Goal: Task Accomplishment & Management: Complete application form

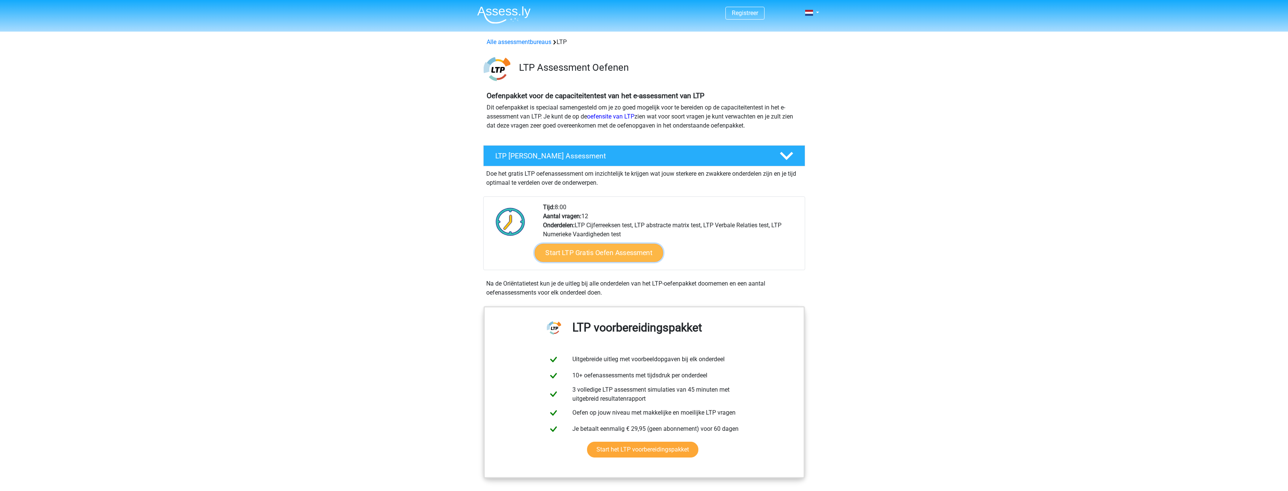
click at [612, 253] on link "Start LTP Gratis Oefen Assessment" at bounding box center [598, 253] width 129 height 18
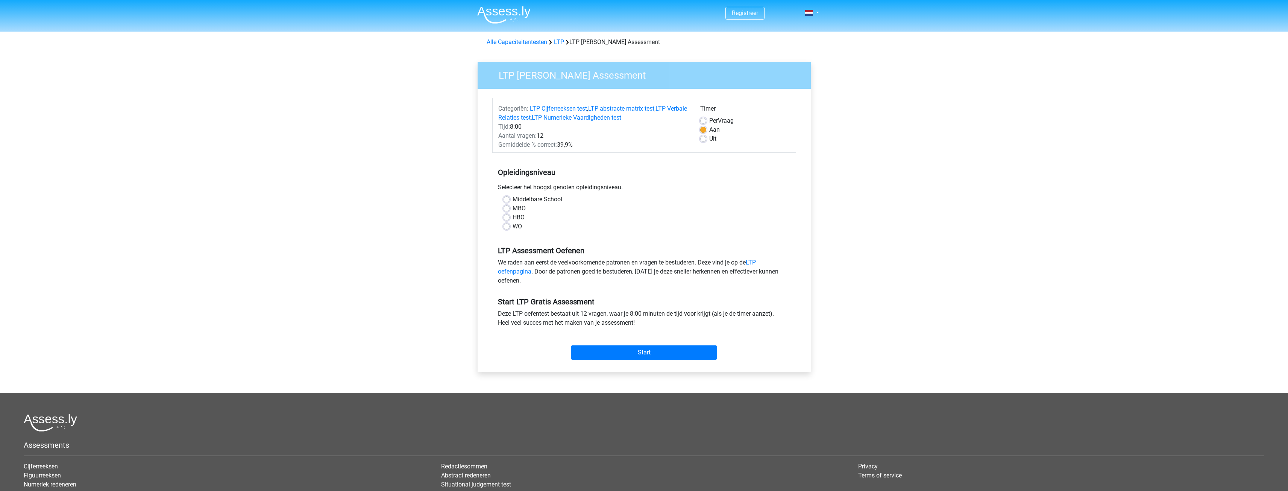
click at [510, 226] on div "WO" at bounding box center [644, 226] width 281 height 9
click at [501, 219] on div "Middelbare School MBO HBO WO" at bounding box center [644, 213] width 293 height 36
click at [513, 227] on label "WO" at bounding box center [517, 226] width 9 height 9
click at [507, 227] on input "WO" at bounding box center [507, 226] width 6 height 8
radio input "true"
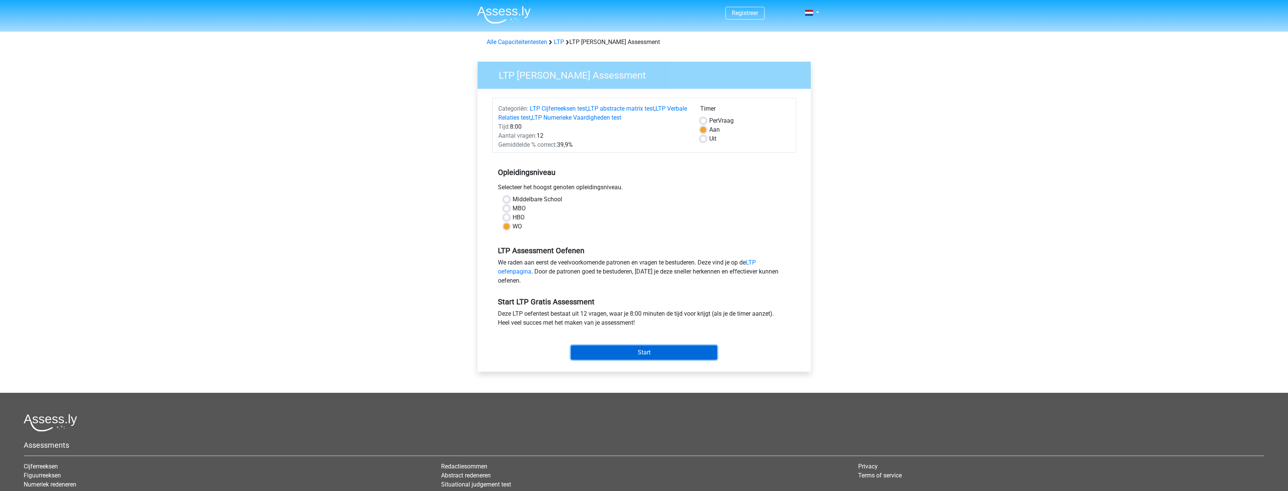
click at [650, 355] on input "Start" at bounding box center [644, 352] width 146 height 14
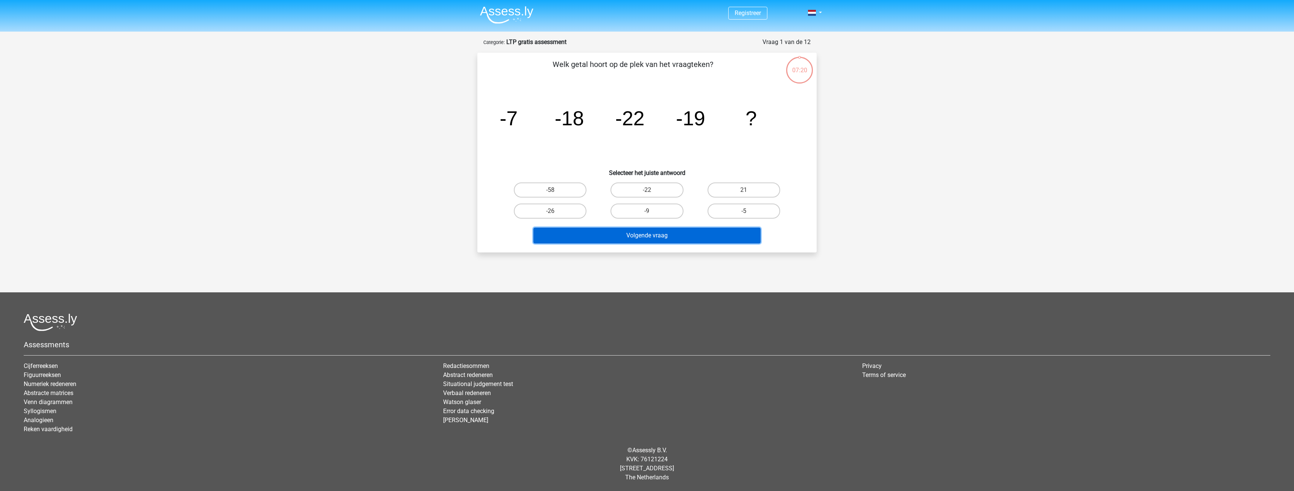
click at [700, 240] on button "Volgende vraag" at bounding box center [647, 236] width 228 height 16
click at [596, 200] on div "-26" at bounding box center [550, 210] width 97 height 21
click at [671, 189] on label "-22" at bounding box center [646, 189] width 73 height 15
click at [652, 190] on input "-22" at bounding box center [649, 192] width 5 height 5
radio input "true"
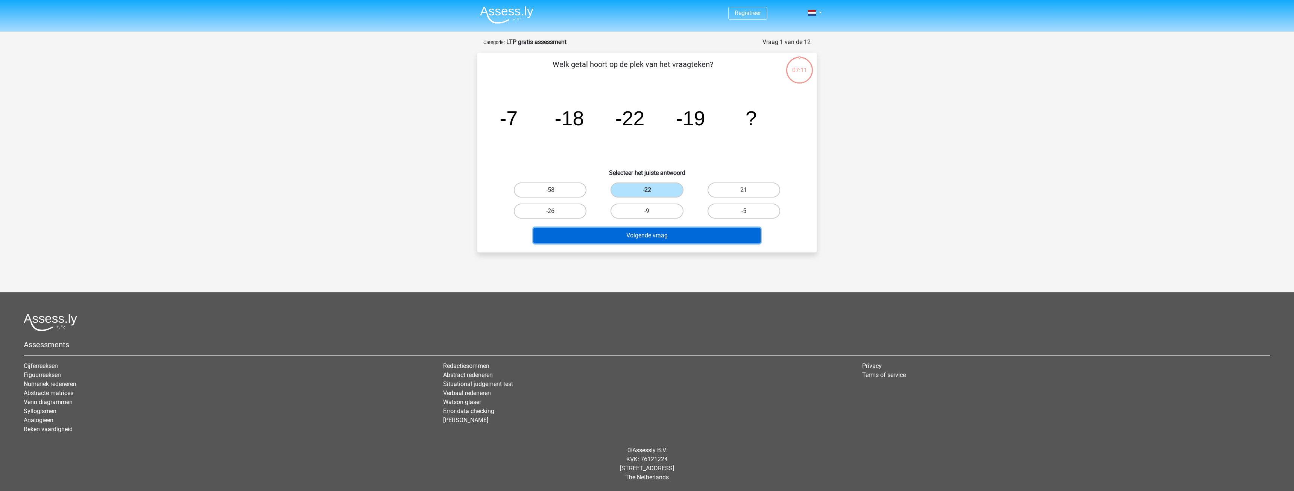
click at [679, 237] on button "Volgende vraag" at bounding box center [647, 236] width 228 height 16
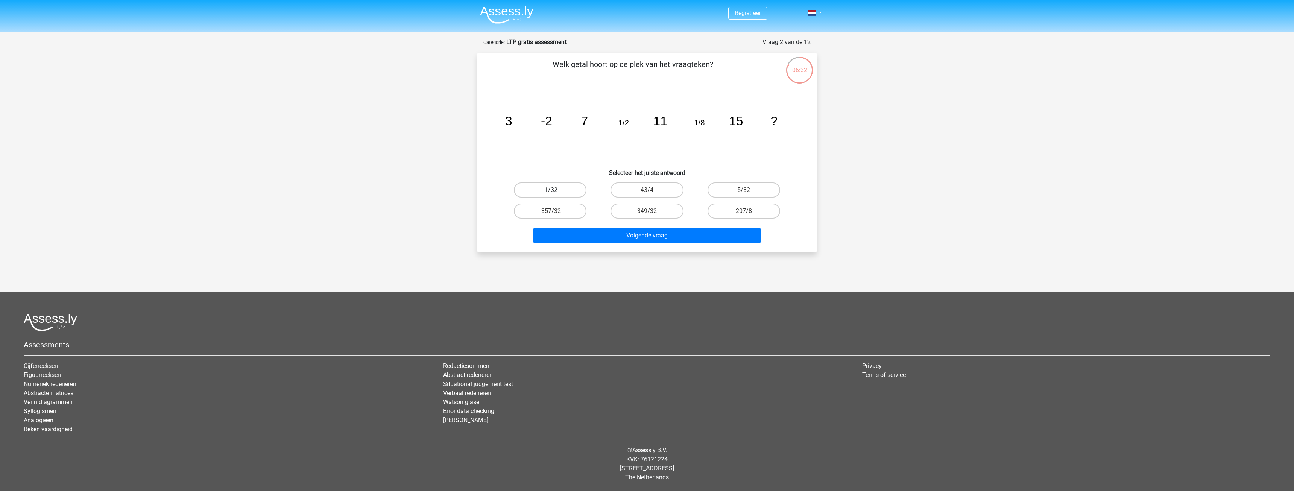
click at [562, 187] on label "-1/32" at bounding box center [550, 189] width 73 height 15
click at [555, 190] on input "-1/32" at bounding box center [552, 192] width 5 height 5
radio input "true"
click at [618, 233] on button "Volgende vraag" at bounding box center [647, 236] width 228 height 16
click at [667, 206] on label "25424" at bounding box center [646, 210] width 73 height 15
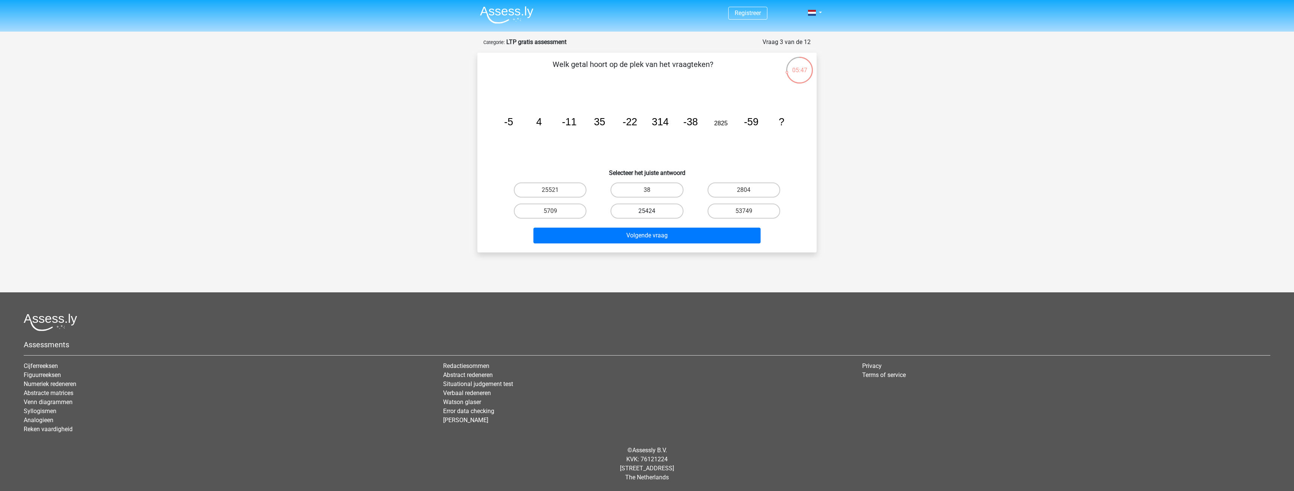
click at [652, 211] on input "25424" at bounding box center [649, 213] width 5 height 5
radio input "true"
click at [670, 232] on button "Volgende vraag" at bounding box center [647, 236] width 228 height 16
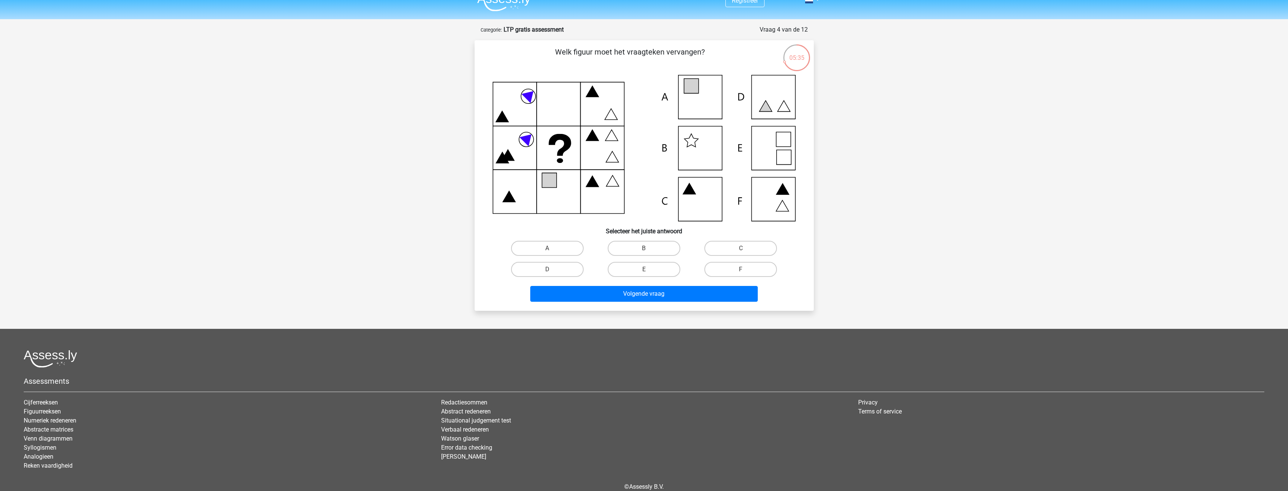
scroll to position [11, 0]
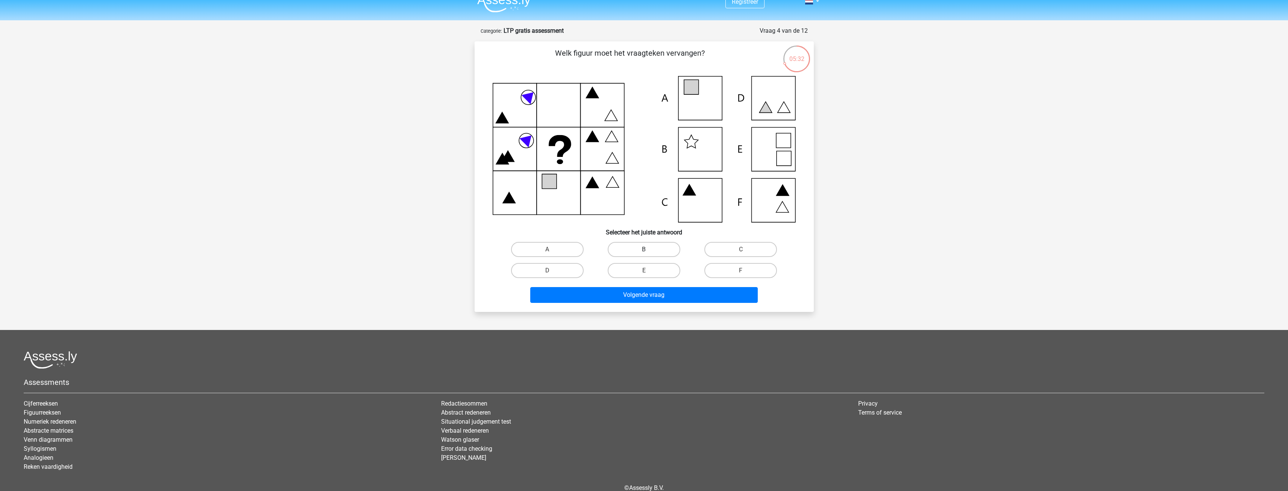
click at [673, 249] on label "B" at bounding box center [644, 249] width 73 height 15
click at [649, 249] on input "B" at bounding box center [646, 251] width 5 height 5
radio input "true"
click at [676, 286] on div "Volgende vraag" at bounding box center [644, 293] width 315 height 25
click at [659, 285] on div "Volgende vraag" at bounding box center [644, 293] width 315 height 25
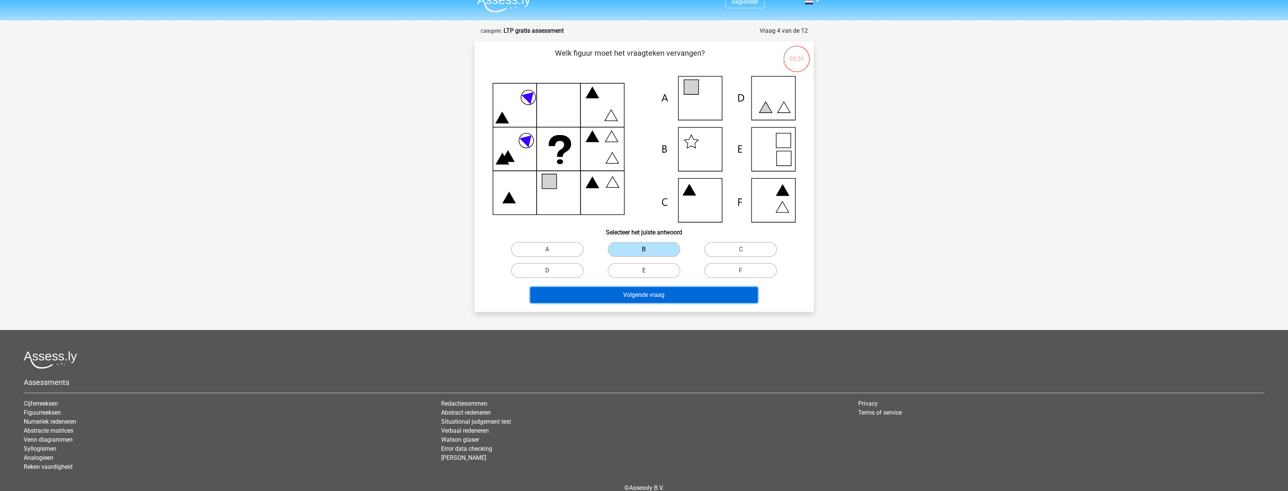
click at [661, 296] on button "Volgende vraag" at bounding box center [644, 295] width 228 height 16
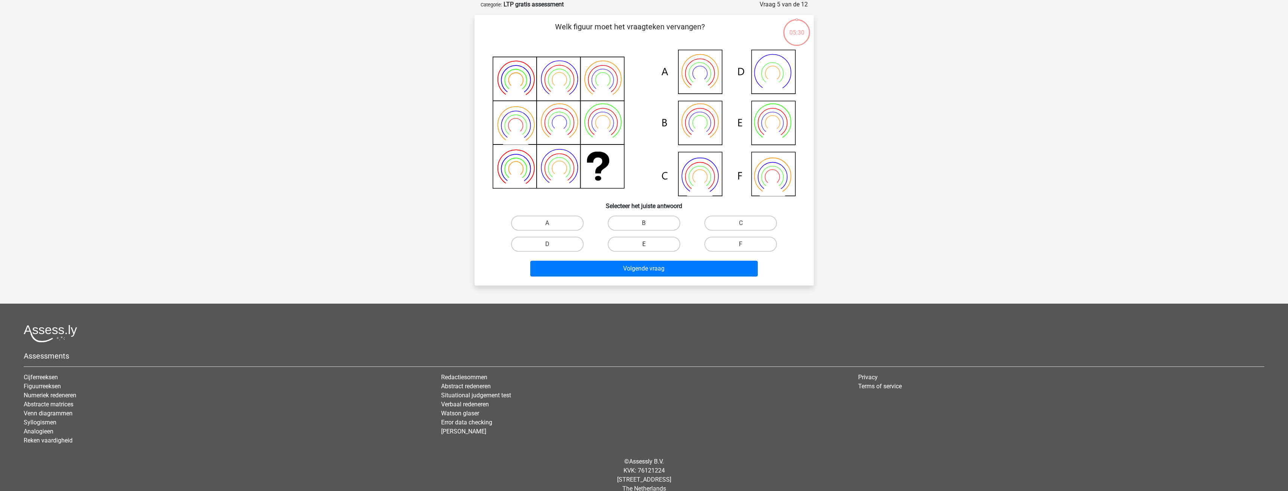
click at [653, 248] on label "E" at bounding box center [644, 244] width 73 height 15
click at [649, 248] on input "E" at bounding box center [646, 246] width 5 height 5
radio input "true"
click at [661, 273] on button "Volgende vraag" at bounding box center [644, 269] width 228 height 16
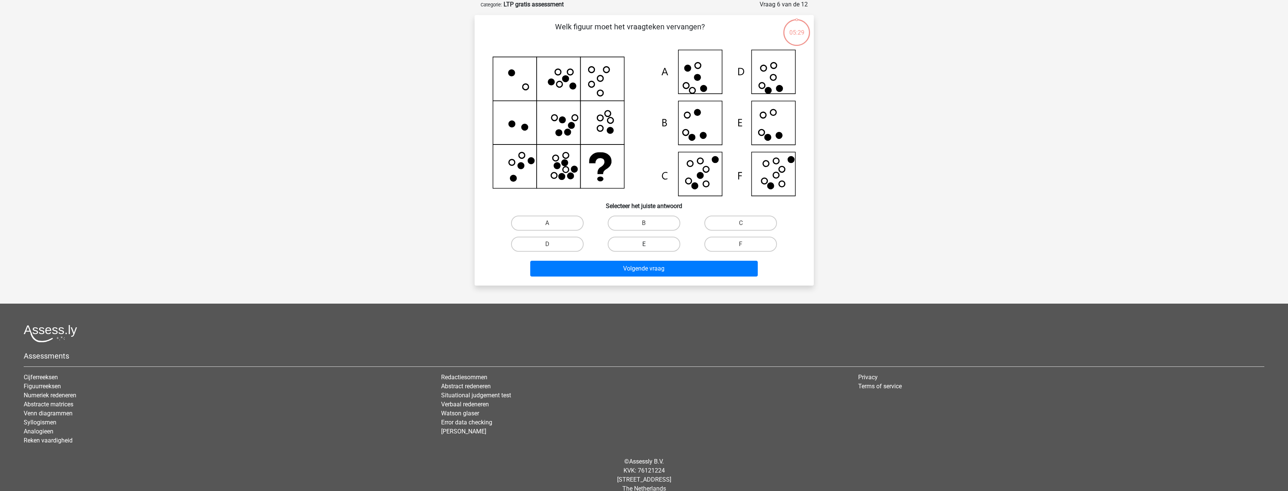
click at [667, 241] on label "E" at bounding box center [644, 244] width 73 height 15
click at [649, 244] on input "E" at bounding box center [646, 246] width 5 height 5
radio input "true"
click at [671, 266] on button "Volgende vraag" at bounding box center [644, 269] width 228 height 16
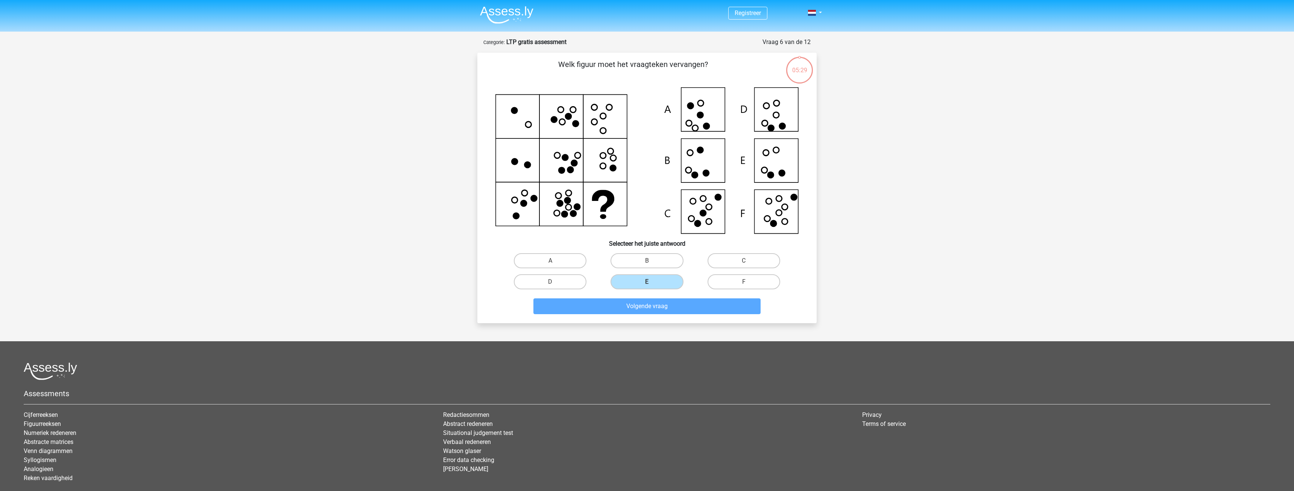
click at [669, 241] on div "Registreer" at bounding box center [647, 270] width 1294 height 540
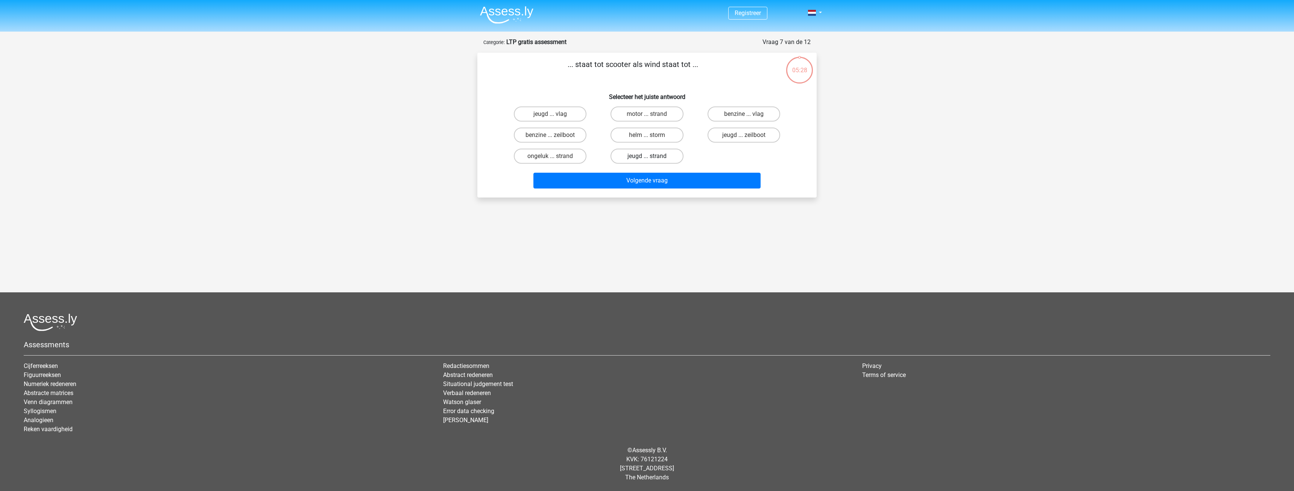
click at [660, 161] on label "jeugd ... strand" at bounding box center [646, 156] width 73 height 15
click at [652, 161] on input "jeugd ... strand" at bounding box center [649, 158] width 5 height 5
radio input "true"
click at [662, 183] on button "Volgende vraag" at bounding box center [647, 181] width 228 height 16
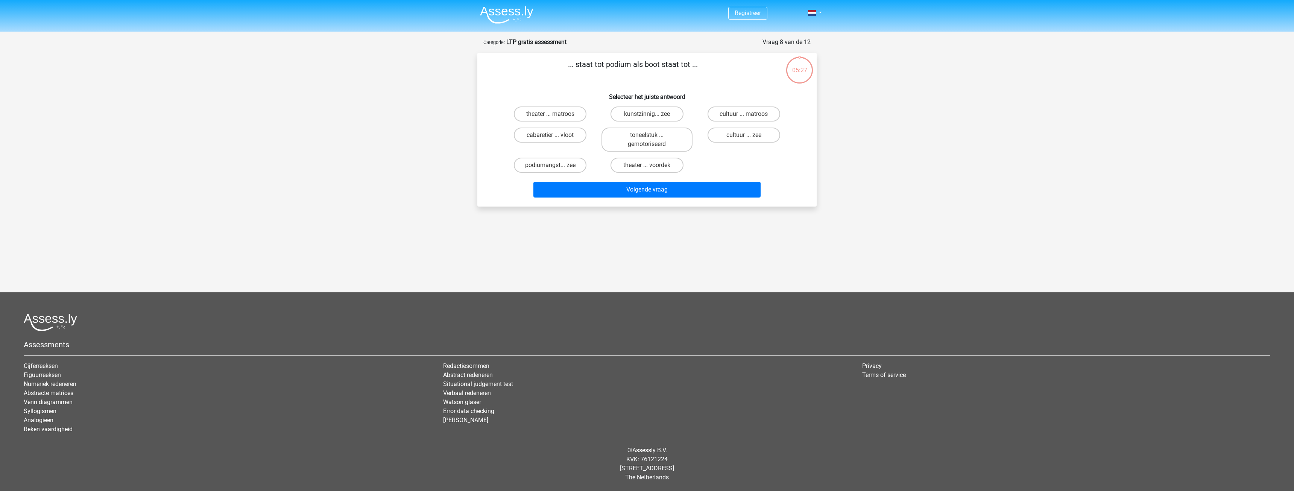
click at [659, 152] on label "toneelstuk ... gemotoriseerd" at bounding box center [646, 140] width 91 height 24
click at [652, 140] on input "toneelstuk ... gemotoriseerd" at bounding box center [649, 137] width 5 height 5
radio input "true"
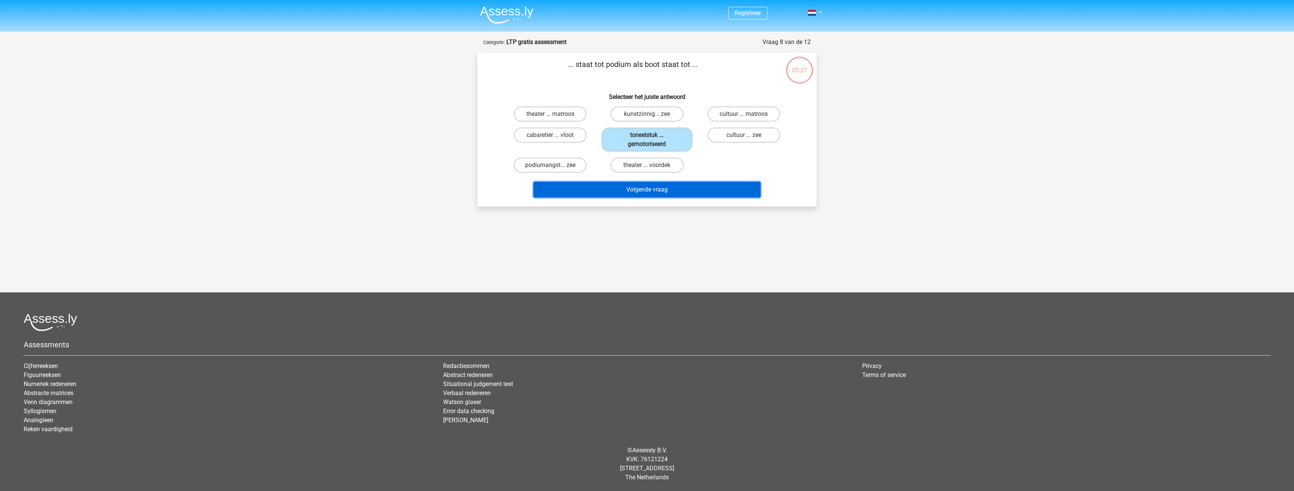
click at [667, 184] on button "Volgende vraag" at bounding box center [647, 190] width 228 height 16
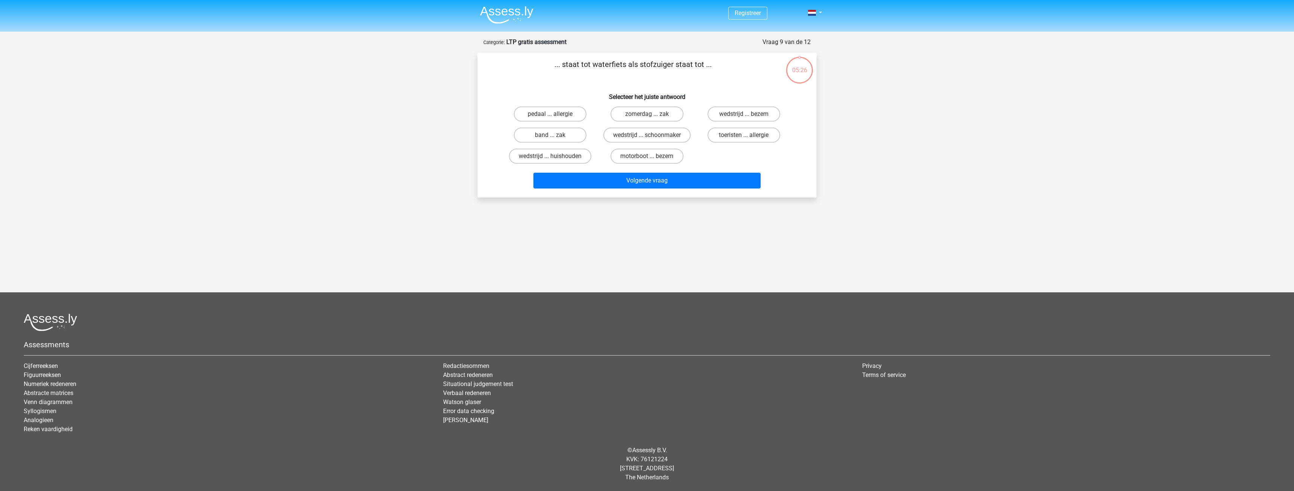
click at [662, 148] on div "motorboot ... bezem" at bounding box center [646, 156] width 97 height 21
click at [666, 163] on label "motorboot ... bezem" at bounding box center [646, 156] width 73 height 15
click at [652, 161] on input "motorboot ... bezem" at bounding box center [649, 158] width 5 height 5
radio input "true"
click at [671, 186] on button "Volgende vraag" at bounding box center [647, 181] width 228 height 16
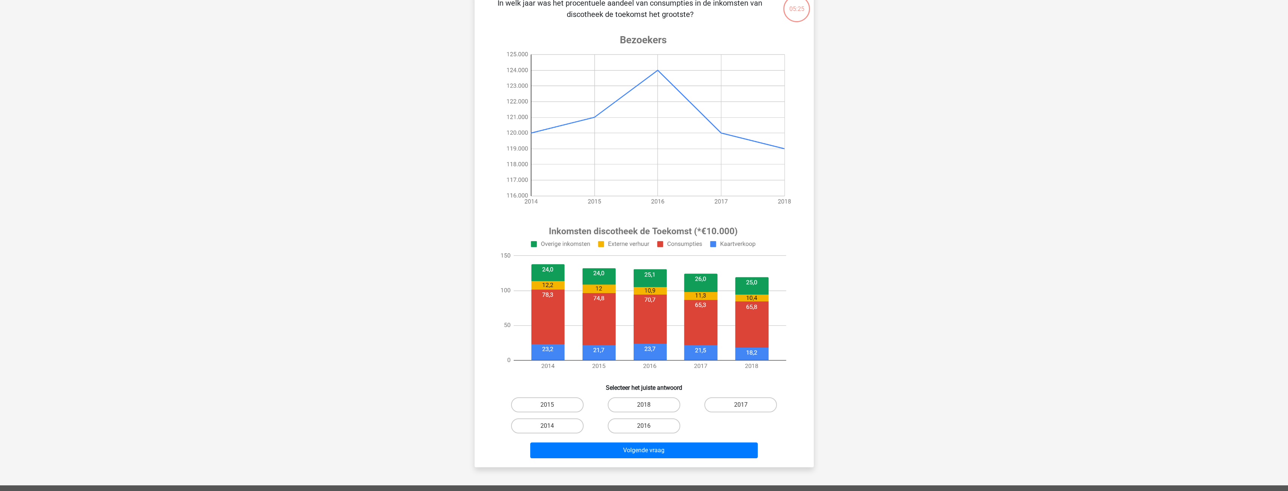
scroll to position [150, 0]
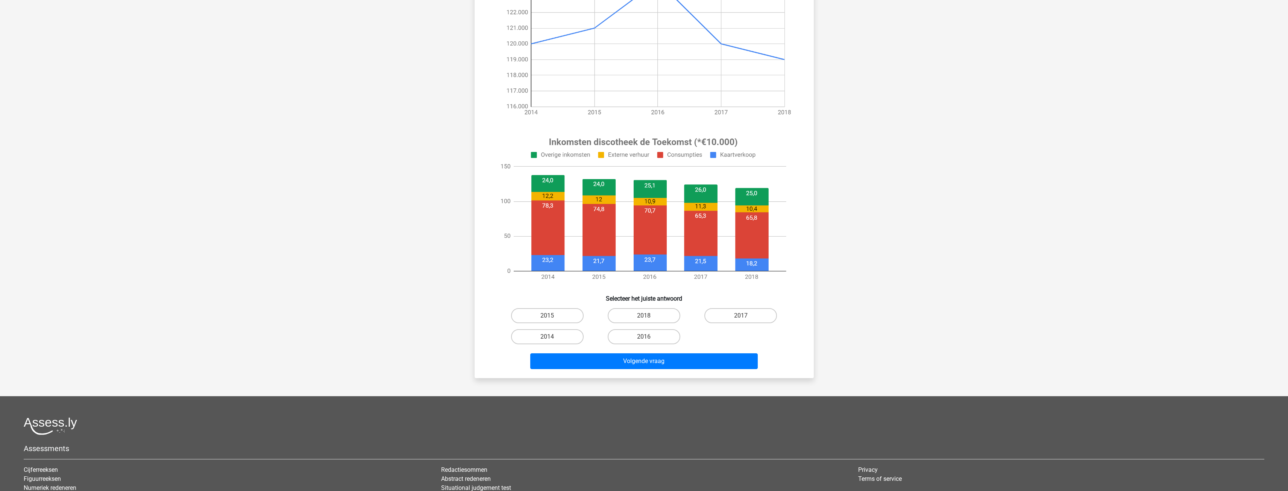
click at [667, 305] on div "2018" at bounding box center [644, 315] width 97 height 21
click at [667, 315] on label "2018" at bounding box center [644, 315] width 73 height 15
click at [649, 316] on input "2018" at bounding box center [646, 318] width 5 height 5
radio input "true"
click at [673, 353] on div "Volgende vraag" at bounding box center [644, 359] width 315 height 25
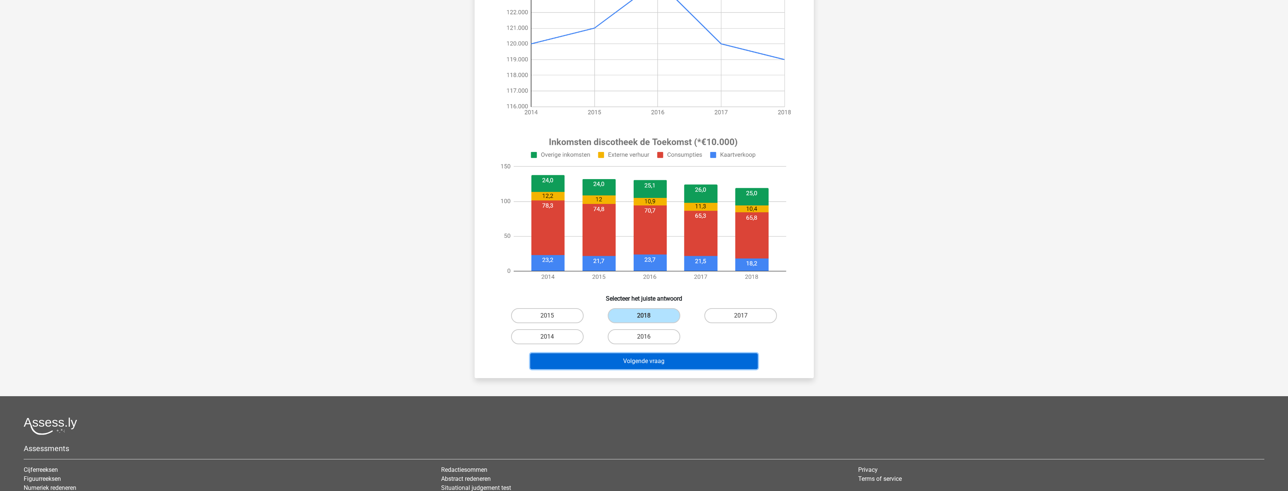
click at [674, 358] on button "Volgende vraag" at bounding box center [644, 361] width 228 height 16
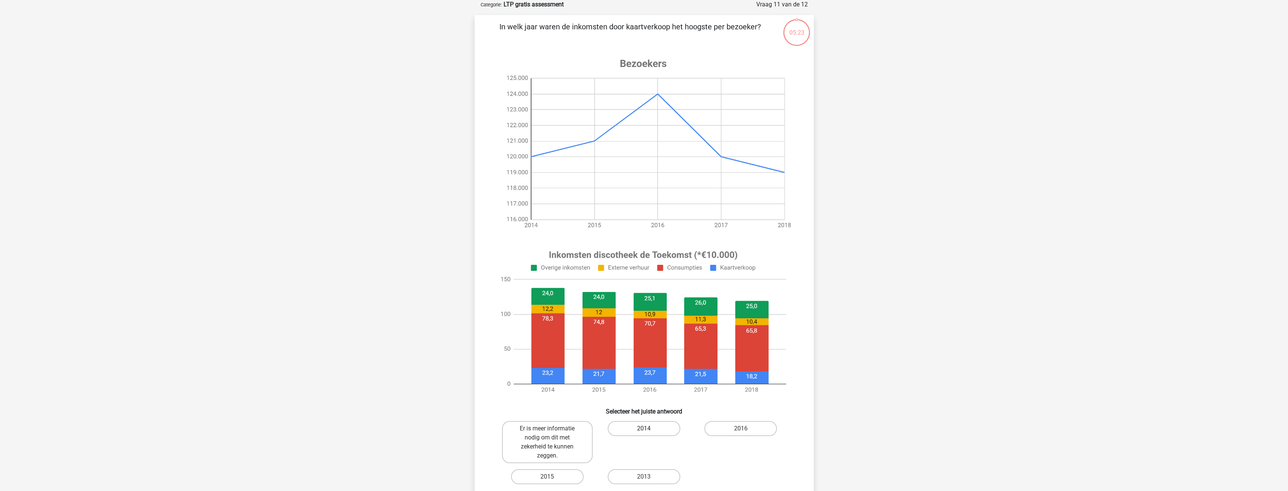
click at [645, 427] on label "2014" at bounding box center [644, 428] width 73 height 15
click at [645, 428] on input "2014" at bounding box center [646, 430] width 5 height 5
radio input "true"
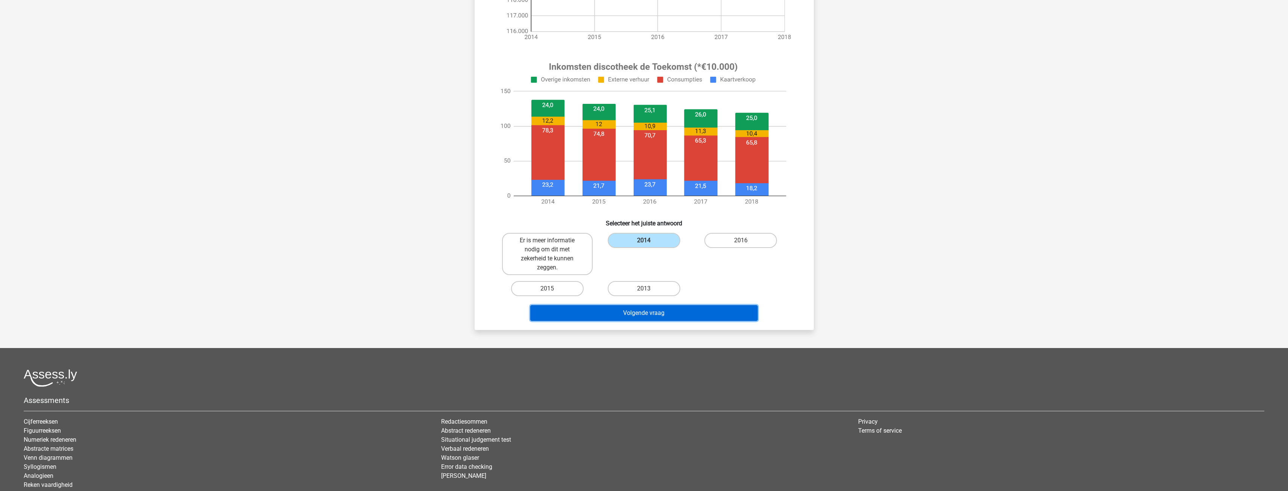
click at [670, 311] on button "Volgende vraag" at bounding box center [644, 313] width 228 height 16
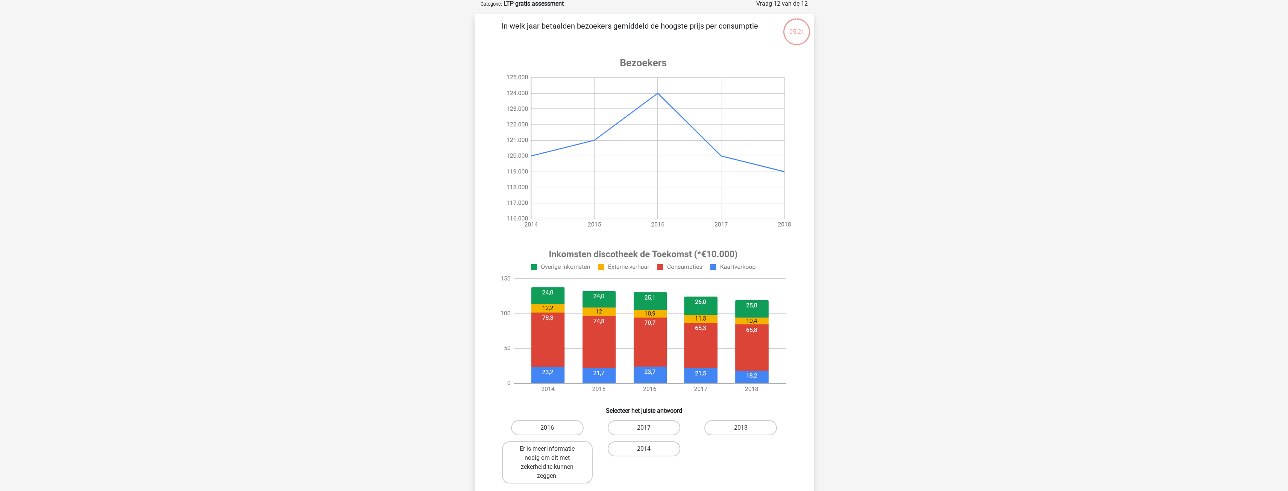
scroll to position [38, 0]
drag, startPoint x: 643, startPoint y: 439, endPoint x: 646, endPoint y: 433, distance: 6.7
click at [643, 439] on div "2014" at bounding box center [644, 463] width 97 height 48
click at [647, 429] on input "2017" at bounding box center [646, 430] width 5 height 5
radio input "true"
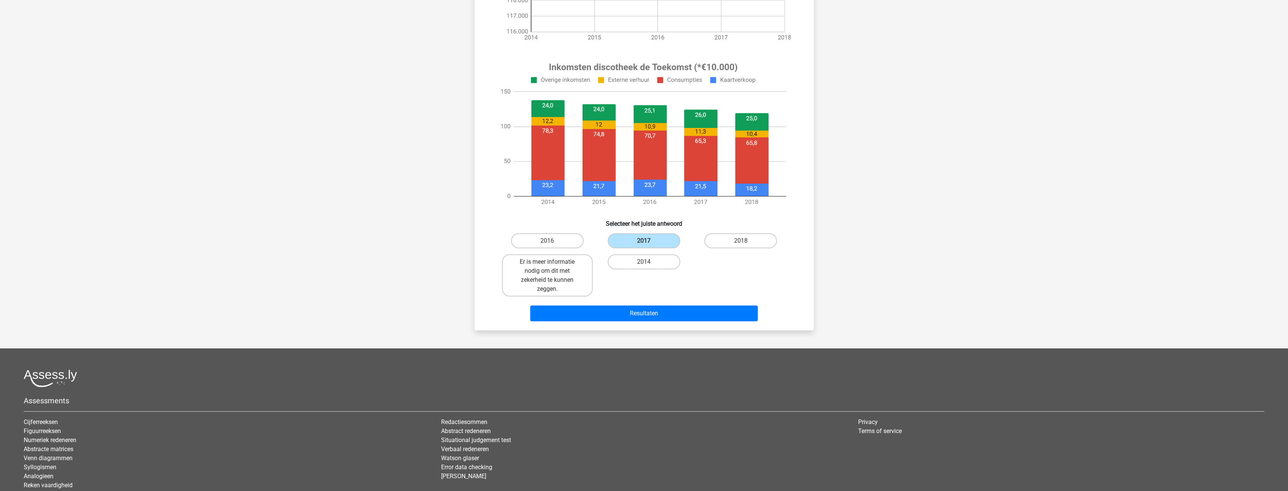
scroll to position [226, 0]
drag, startPoint x: 657, startPoint y: 334, endPoint x: 659, endPoint y: 324, distance: 9.8
click at [657, 332] on div "Registreer" at bounding box center [644, 160] width 1288 height 772
click at [659, 321] on div "Resultaten" at bounding box center [644, 314] width 290 height 19
click at [659, 316] on button "Resultaten" at bounding box center [644, 313] width 228 height 16
